Goal: Navigation & Orientation: Find specific page/section

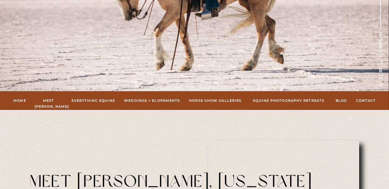
scroll to position [179, 0]
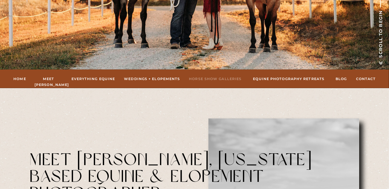
click at [210, 80] on nav "hORSE sHOW gALLERIES" at bounding box center [215, 79] width 55 height 6
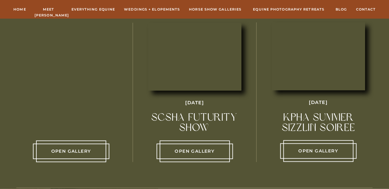
scroll to position [242, 0]
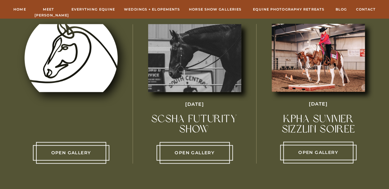
click at [81, 153] on p "Open Gallery" at bounding box center [71, 153] width 70 height 7
click at [71, 65] on div at bounding box center [71, 58] width 93 height 68
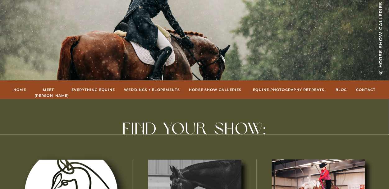
scroll to position [104, 0]
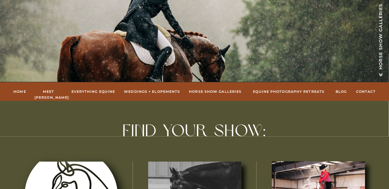
click at [16, 92] on nav "Home" at bounding box center [19, 92] width 13 height 6
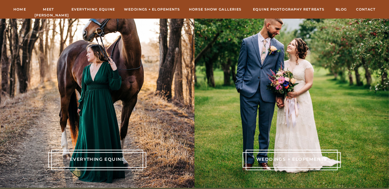
scroll to position [1330, 0]
click at [142, 158] on div at bounding box center [97, 160] width 92 height 21
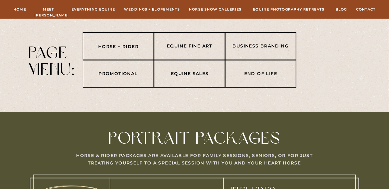
scroll to position [205, 0]
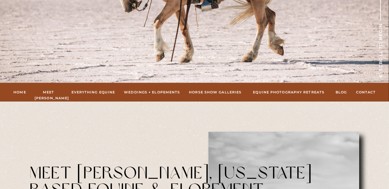
scroll to position [167, 0]
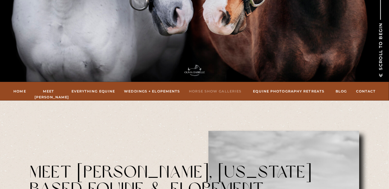
click at [207, 92] on nav "hORSE sHOW gALLERIES" at bounding box center [215, 92] width 55 height 6
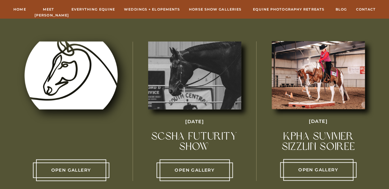
scroll to position [226, 0]
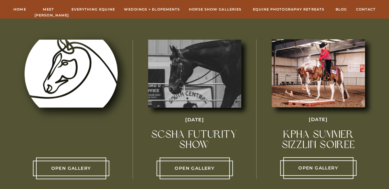
click at [183, 165] on p "Open Gallery" at bounding box center [195, 168] width 70 height 7
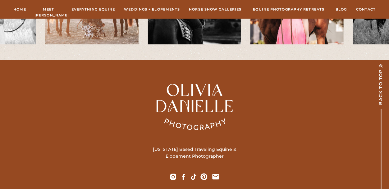
scroll to position [690, 0]
